Goal: Use online tool/utility: Use online tool/utility

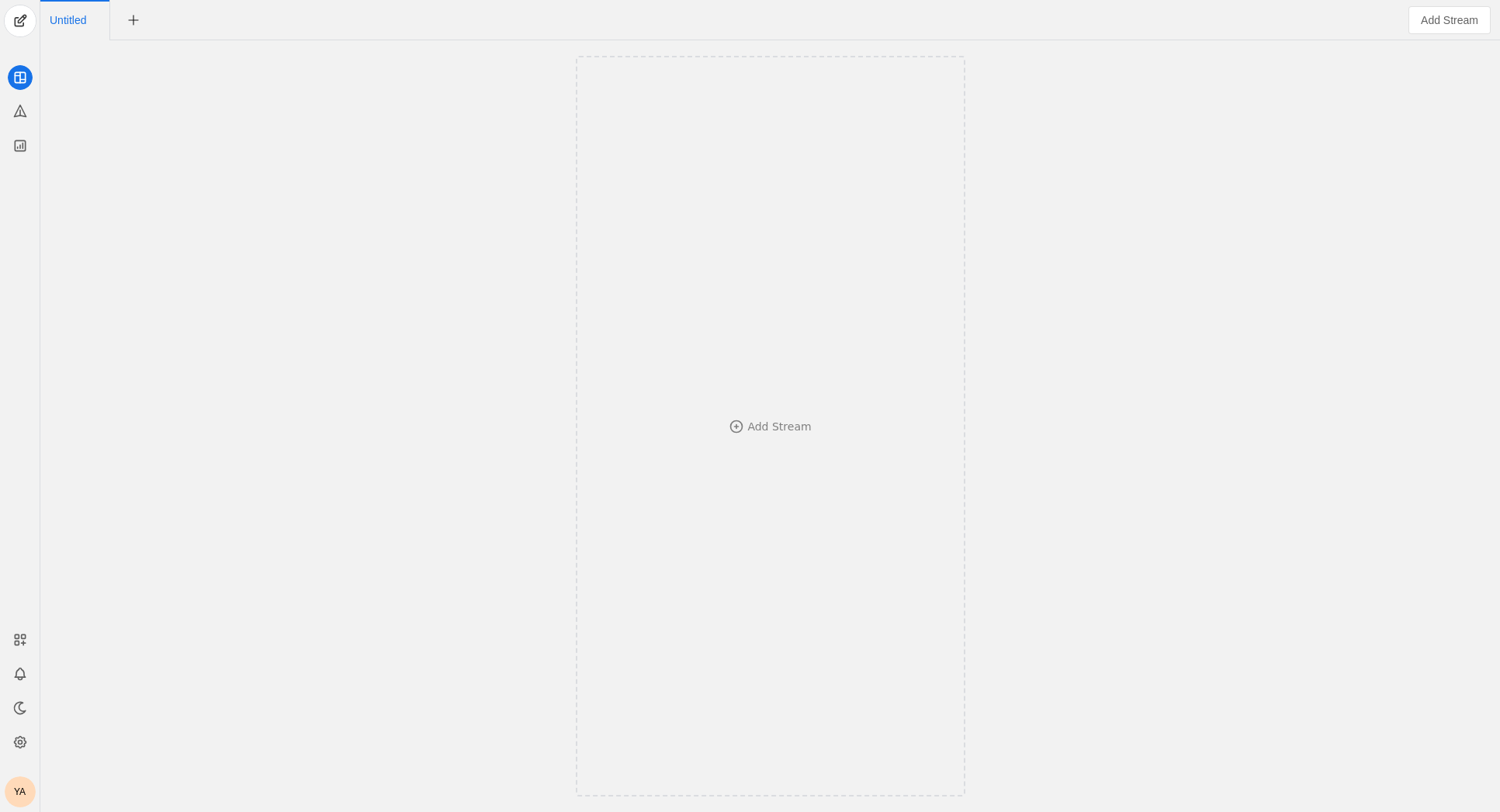
click at [13, 799] on div "YA" at bounding box center [20, 791] width 31 height 31
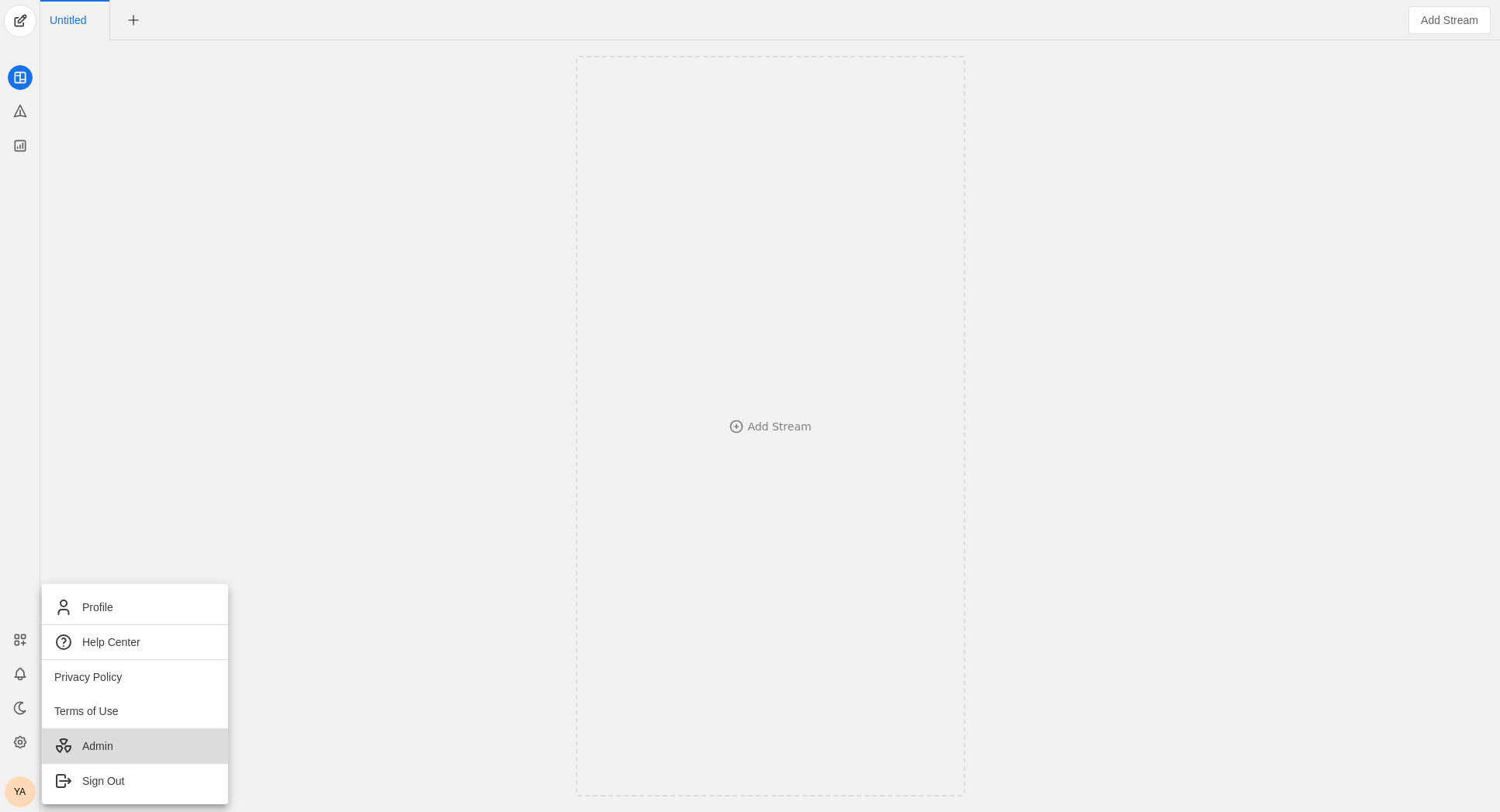
click at [102, 752] on span "Admin" at bounding box center [98, 747] width 31 height 16
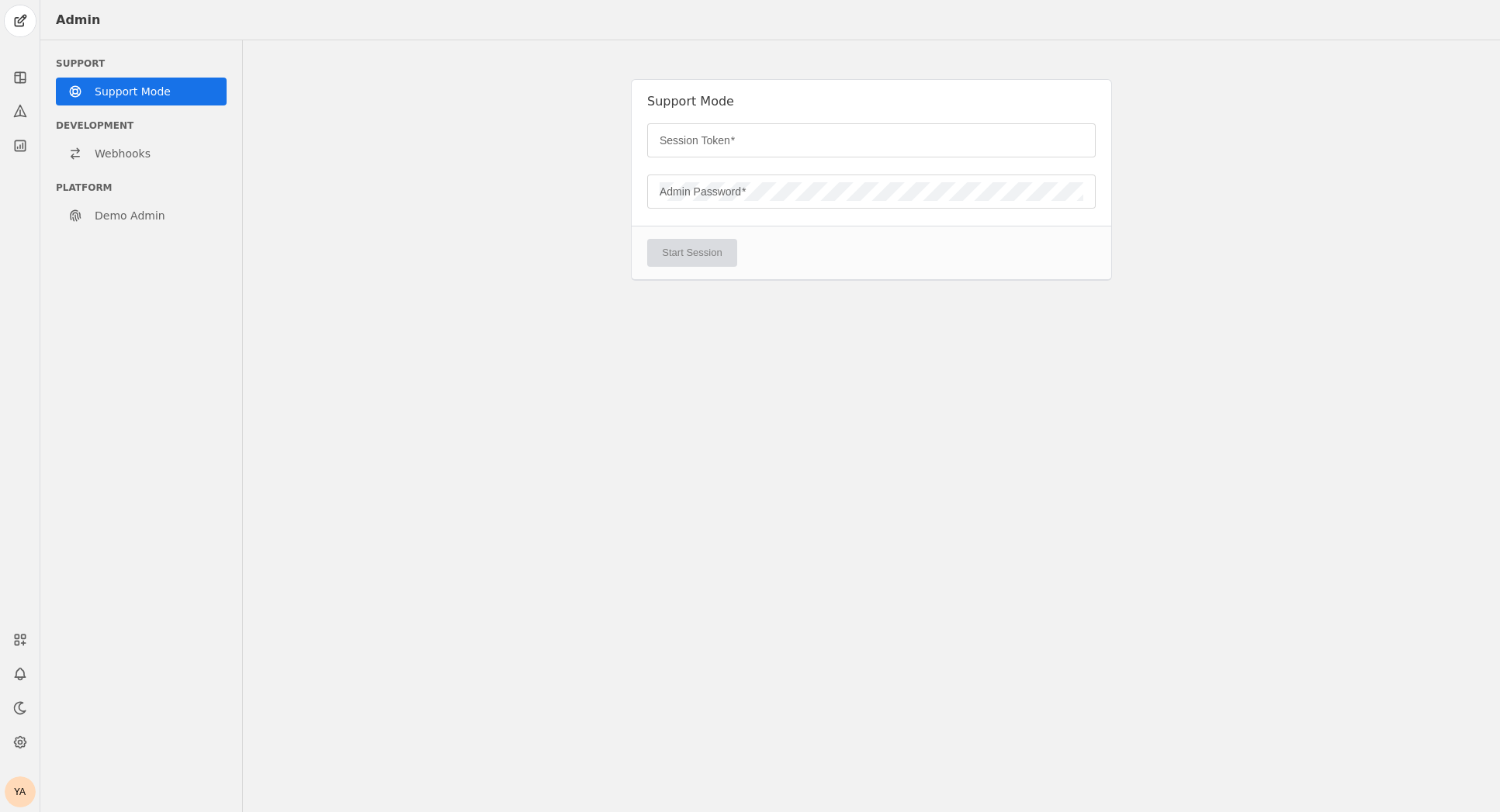
click at [826, 163] on div at bounding box center [872, 167] width 449 height 17
click at [808, 144] on input "Session Token" at bounding box center [872, 140] width 424 height 18
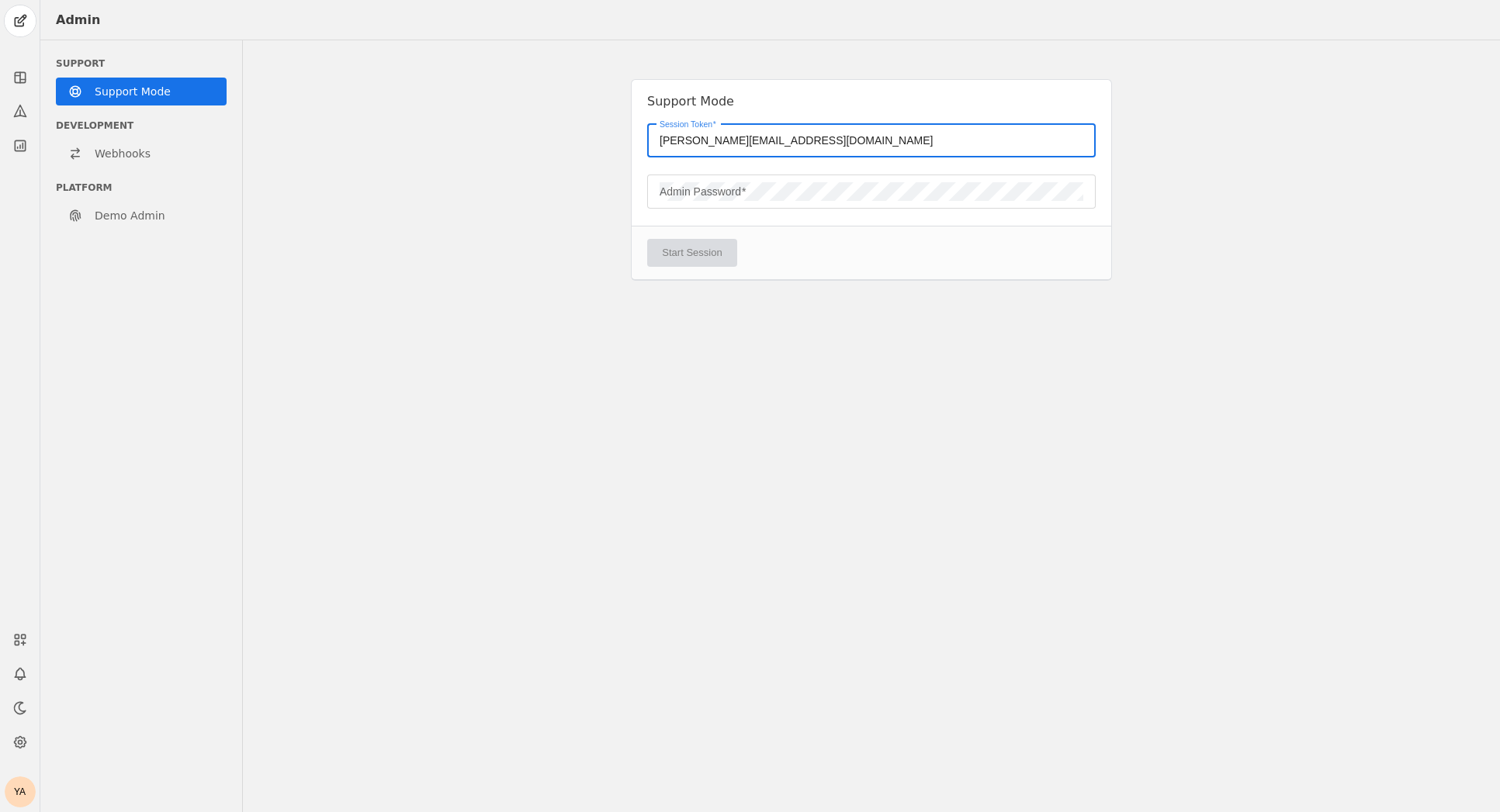
type input "[PERSON_NAME][EMAIL_ADDRESS][DOMAIN_NAME]"
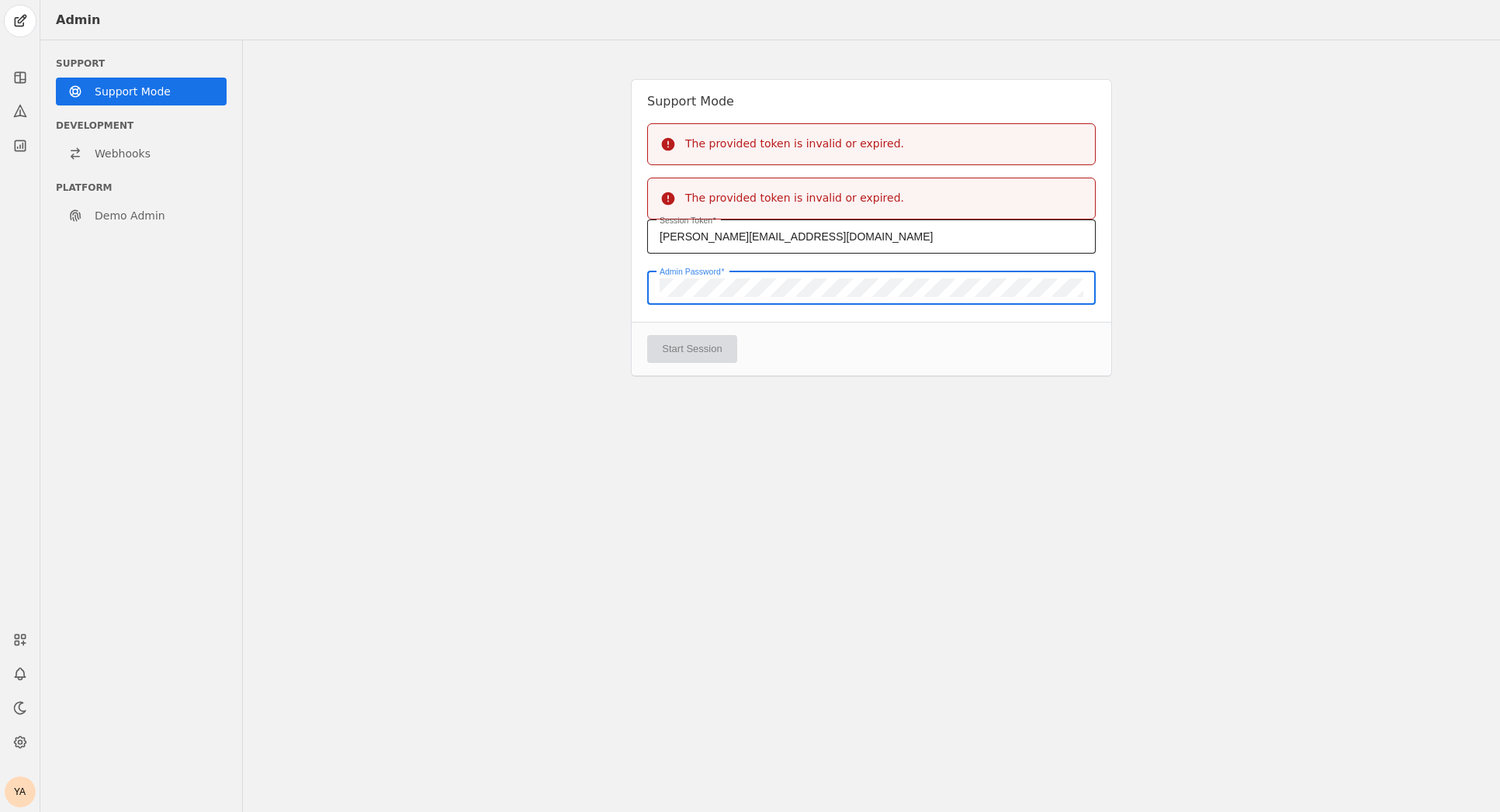
click at [811, 239] on input "[PERSON_NAME][EMAIL_ADDRESS][DOMAIN_NAME]" at bounding box center [872, 236] width 424 height 18
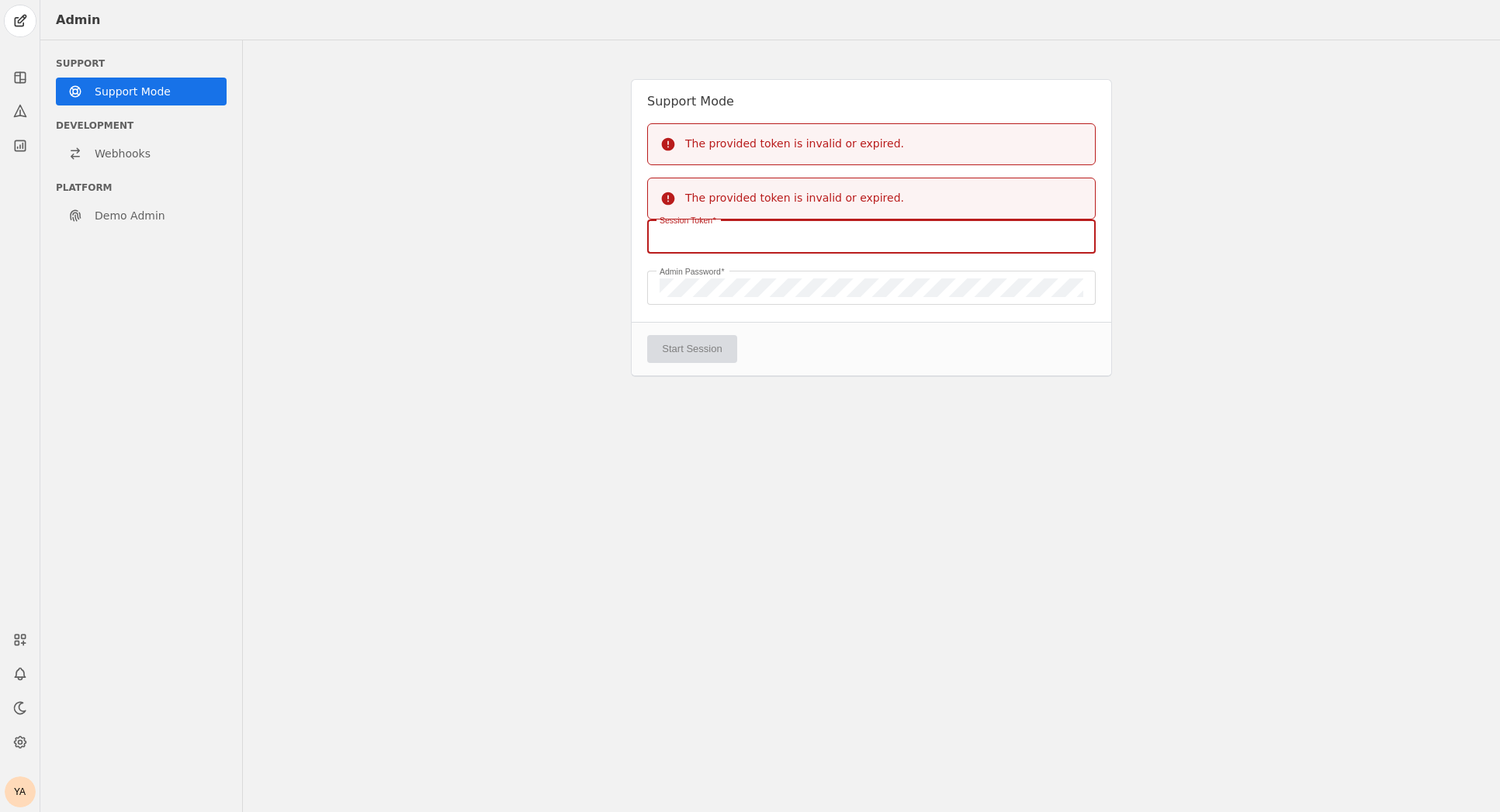
paste input "06DA6AADE1E953134D7D494D771016E0"
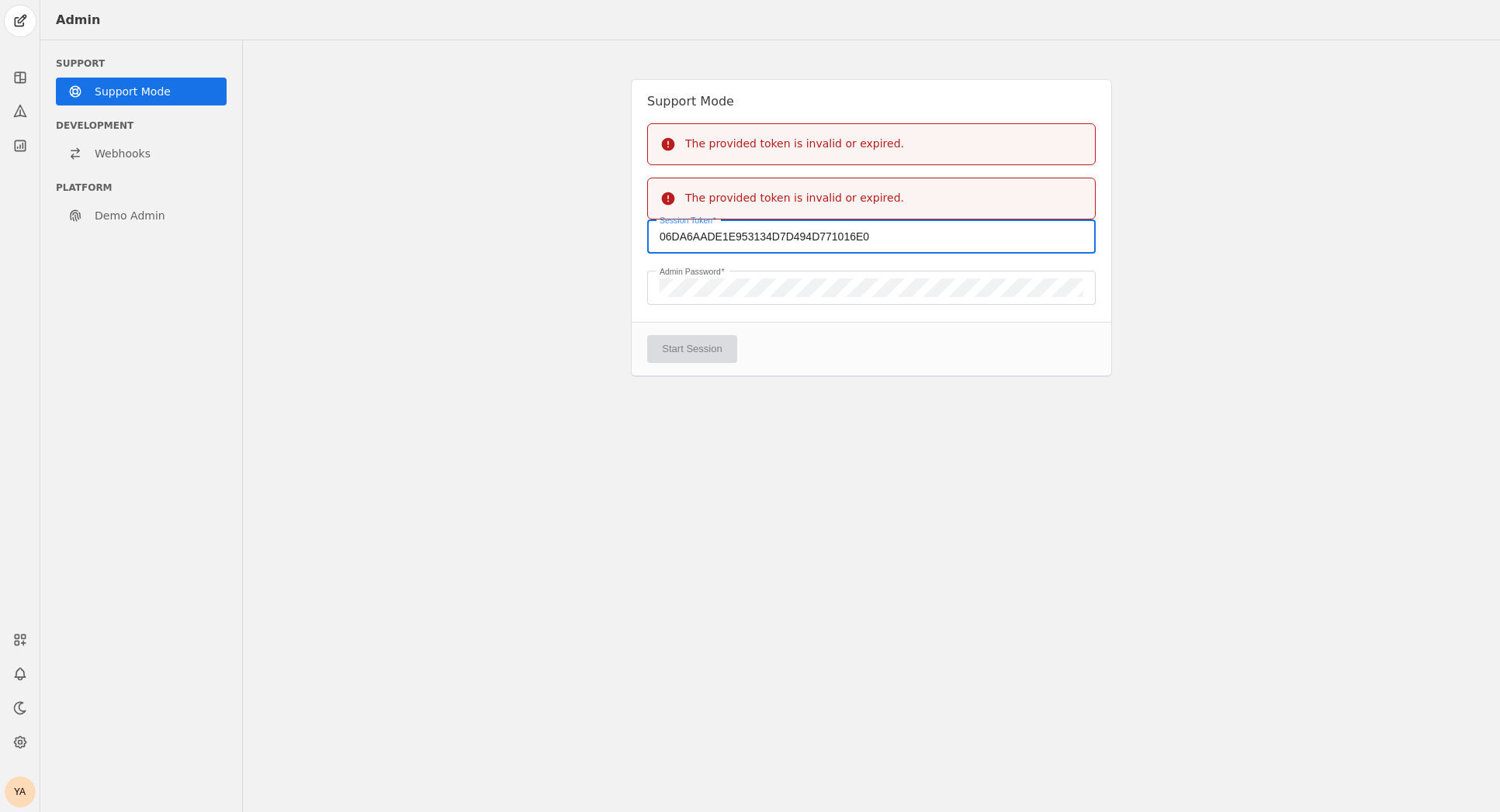
type input "06DA6AADE1E953134D7D494D771016E0"
click at [856, 334] on form "The provided token is invalid or expired. Session Token 06DA6AADE1E953134D7D494…" at bounding box center [871, 277] width 480 height 198
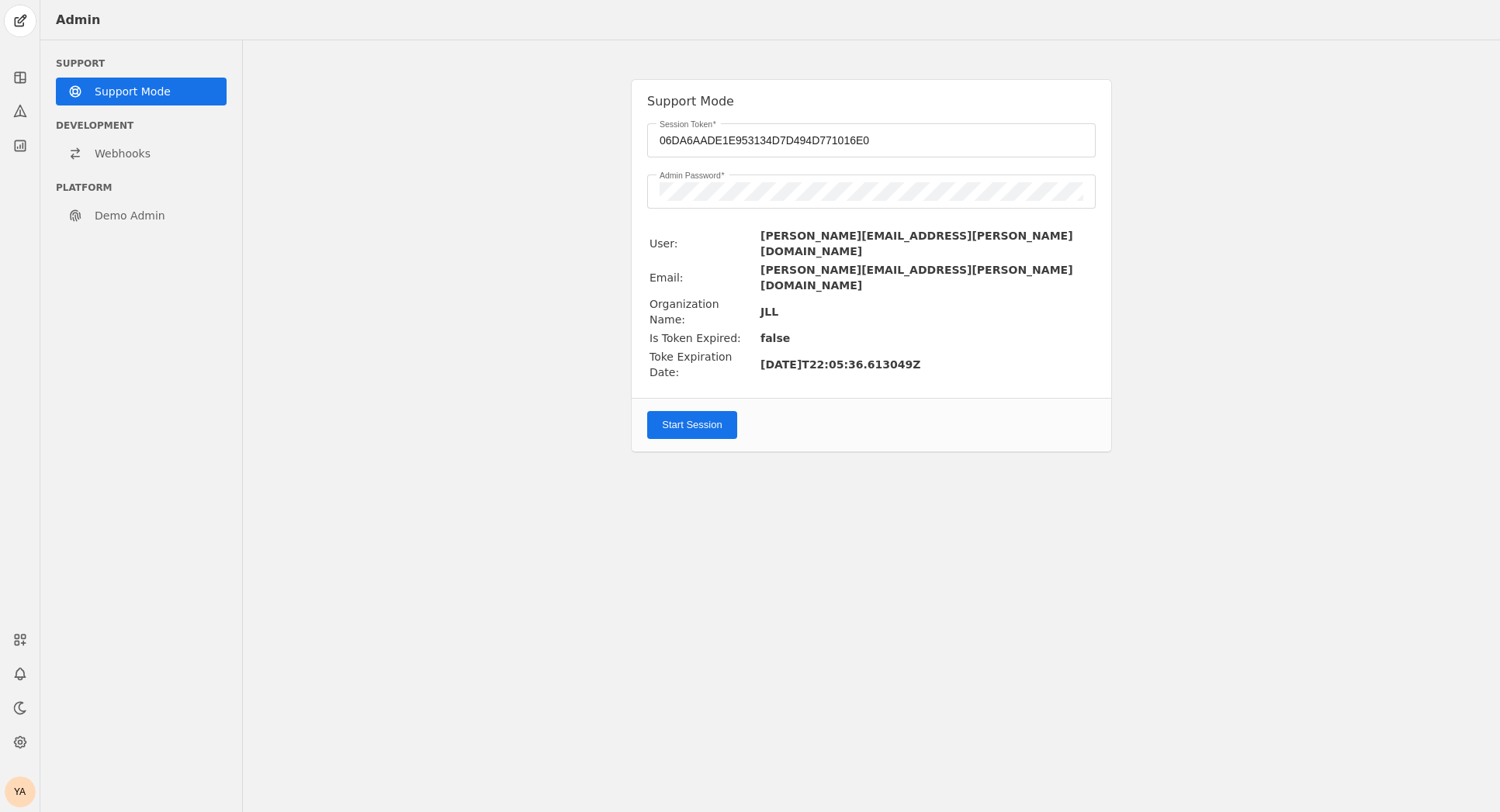
click at [712, 417] on span "Start Session" at bounding box center [692, 425] width 59 height 16
